Goal: Information Seeking & Learning: Learn about a topic

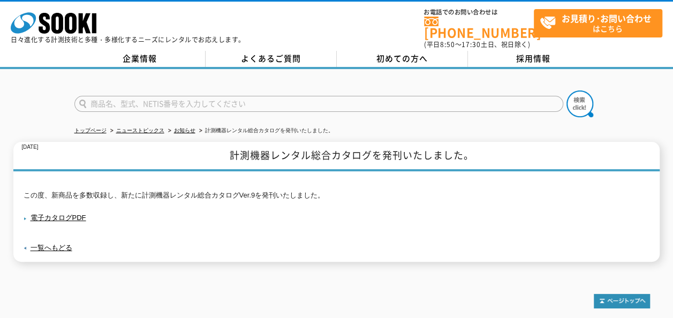
drag, startPoint x: 0, startPoint y: 0, endPoint x: 164, endPoint y: 95, distance: 189.6
click at [164, 96] on input "text" at bounding box center [318, 104] width 489 height 16
type input "配管内"
click at [567, 91] on button at bounding box center [580, 104] width 27 height 27
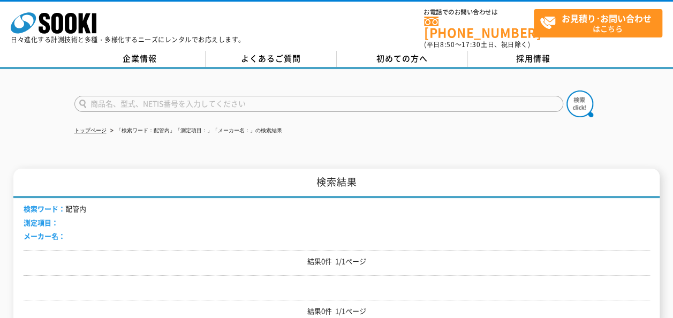
click at [136, 96] on input "text" at bounding box center [318, 104] width 489 height 16
type input "スコープ"
click at [567, 91] on button at bounding box center [580, 104] width 27 height 27
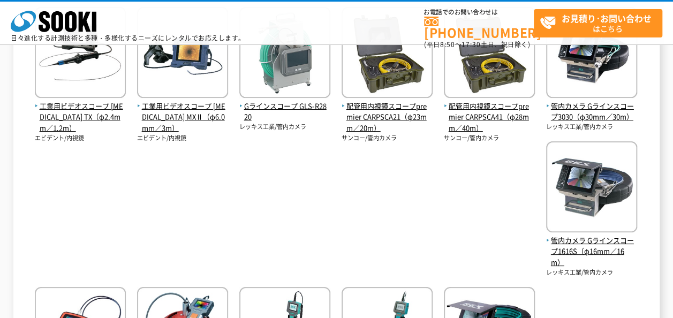
scroll to position [428, 0]
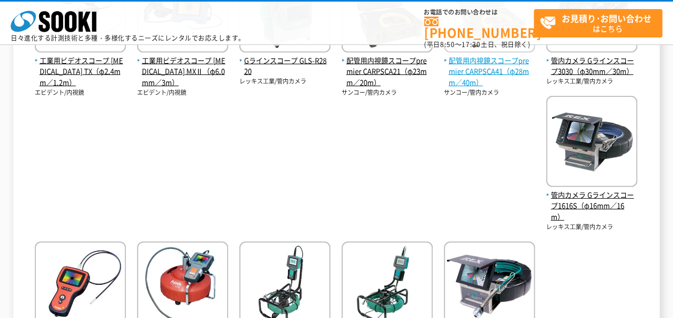
click at [444, 88] on span "配管用内視鏡スコープpremier CARPSCA41（φ28mm／40m）" at bounding box center [489, 71] width 91 height 33
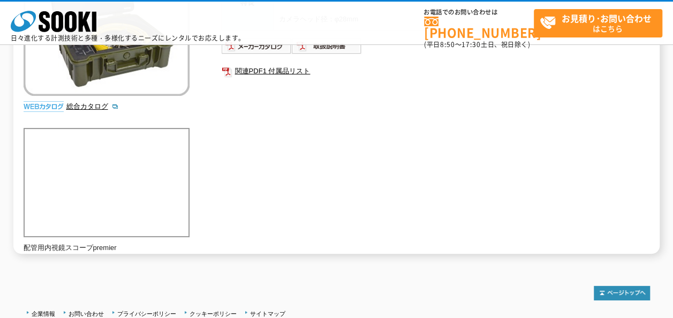
scroll to position [146, 0]
